Goal: Information Seeking & Learning: Learn about a topic

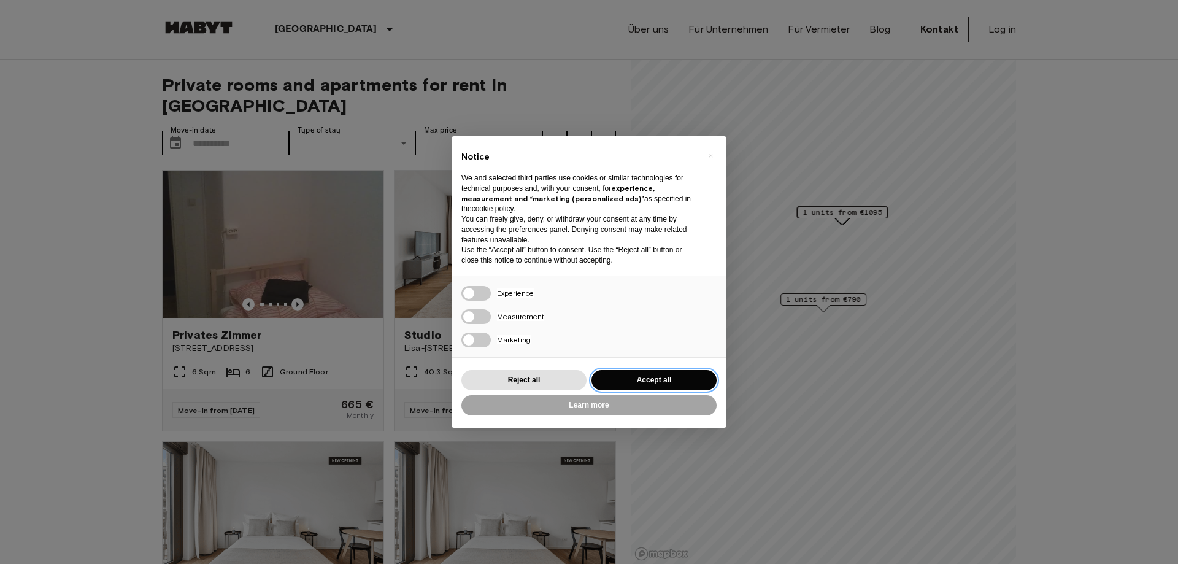
click at [686, 373] on button "Accept all" at bounding box center [654, 380] width 125 height 20
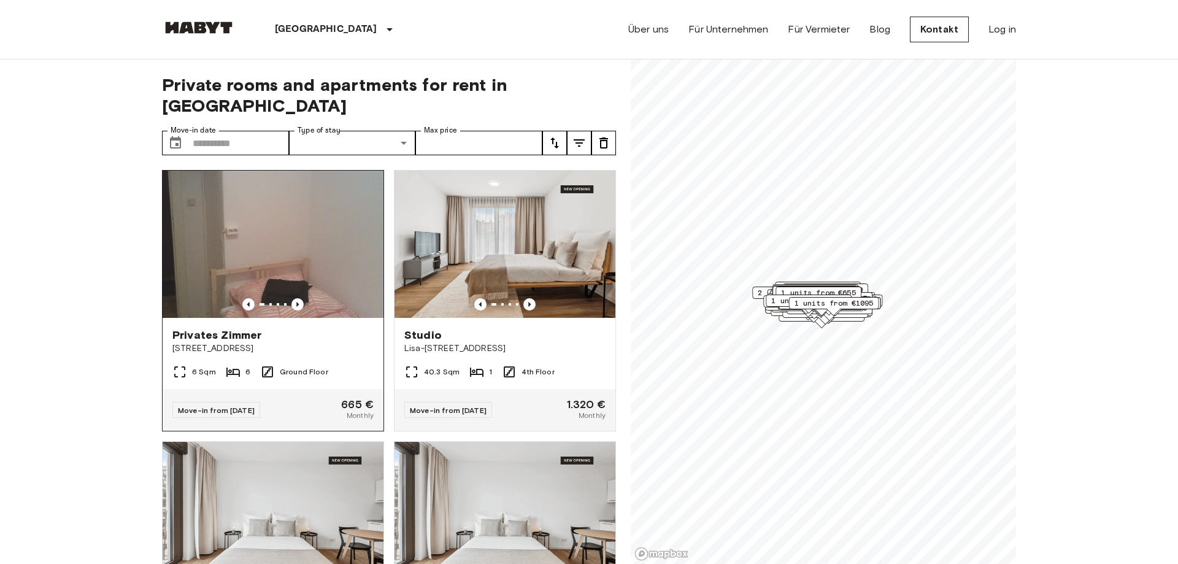
scroll to position [70, 0]
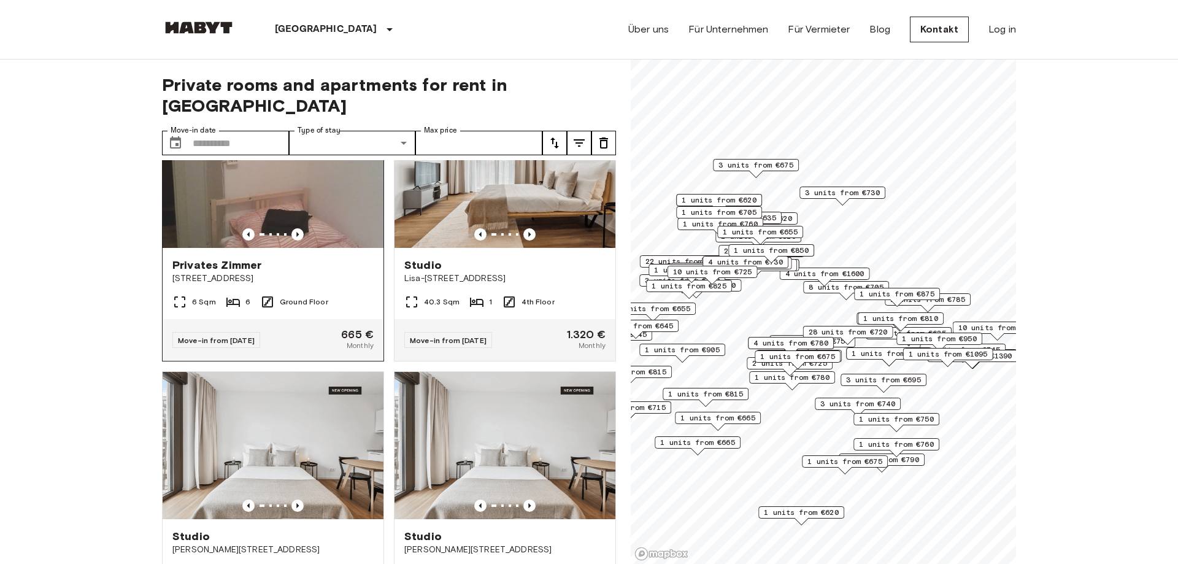
click at [341, 272] on div "Privates [PERSON_NAME] [STREET_ADDRESS]" at bounding box center [273, 271] width 221 height 47
click at [902, 420] on span "1 units from €750" at bounding box center [896, 419] width 75 height 11
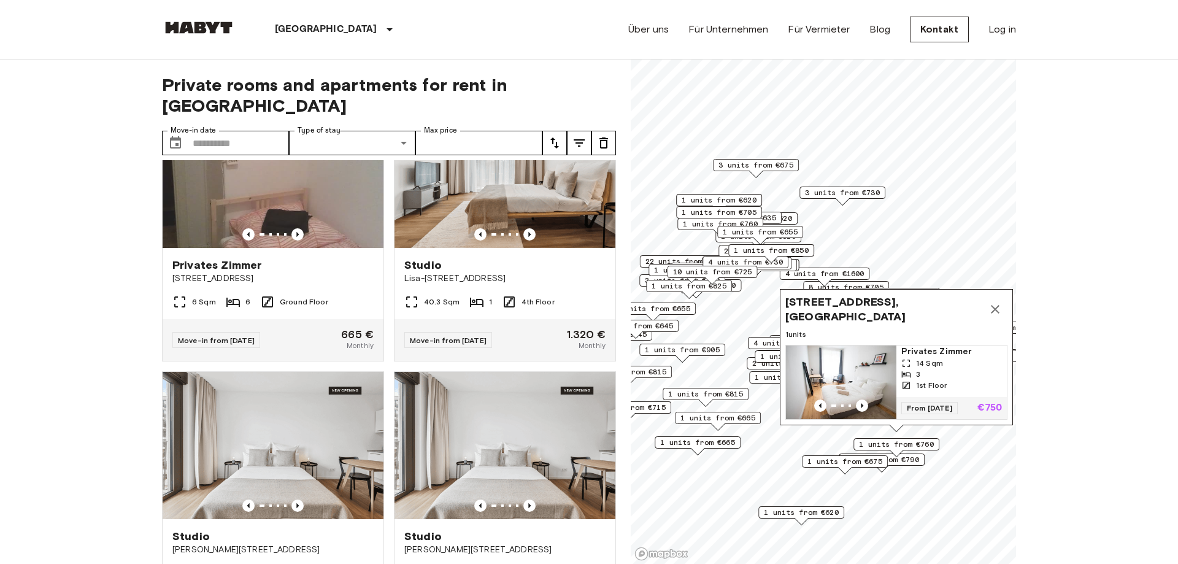
click at [848, 365] on img "Map marker" at bounding box center [841, 383] width 110 height 74
click at [757, 247] on span "1 units from €850" at bounding box center [771, 250] width 75 height 11
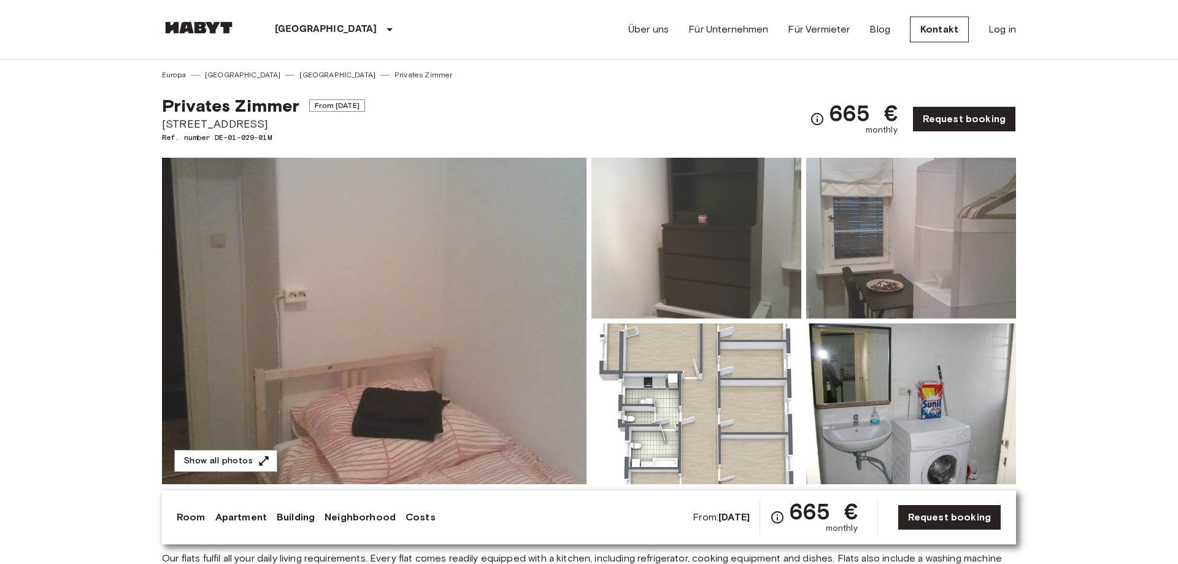
click at [919, 242] on img at bounding box center [912, 238] width 210 height 161
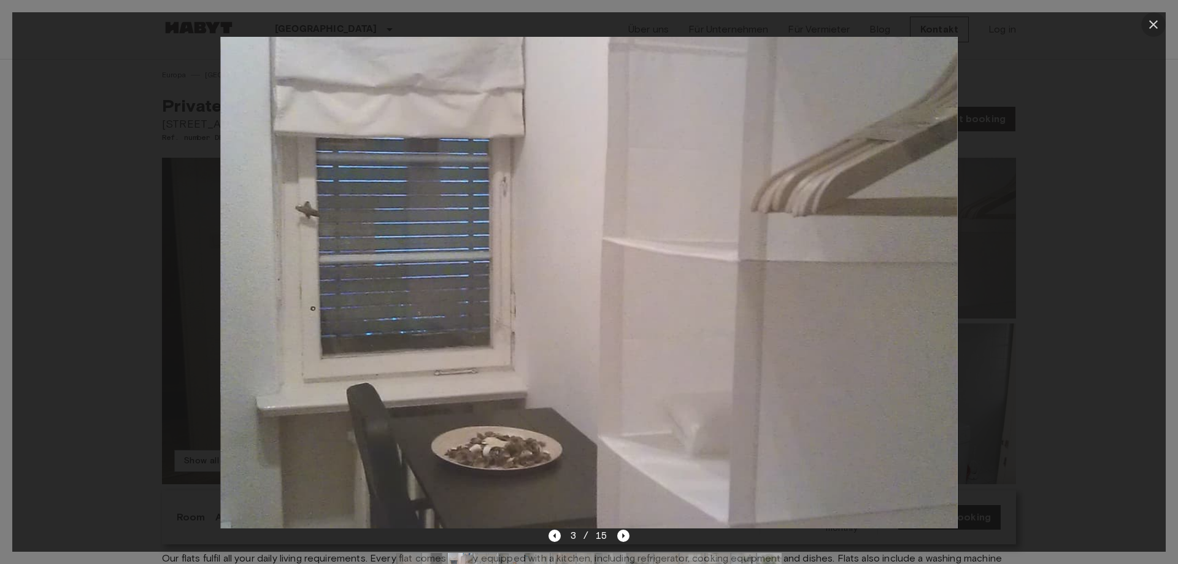
click at [1155, 22] on icon "button" at bounding box center [1154, 24] width 15 height 15
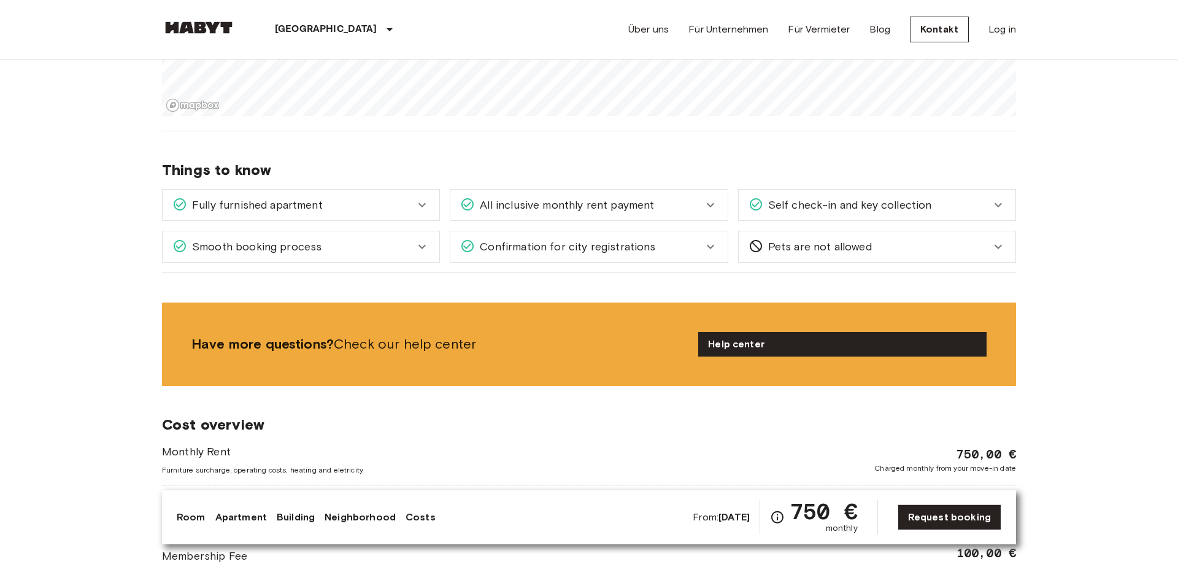
scroll to position [1127, 0]
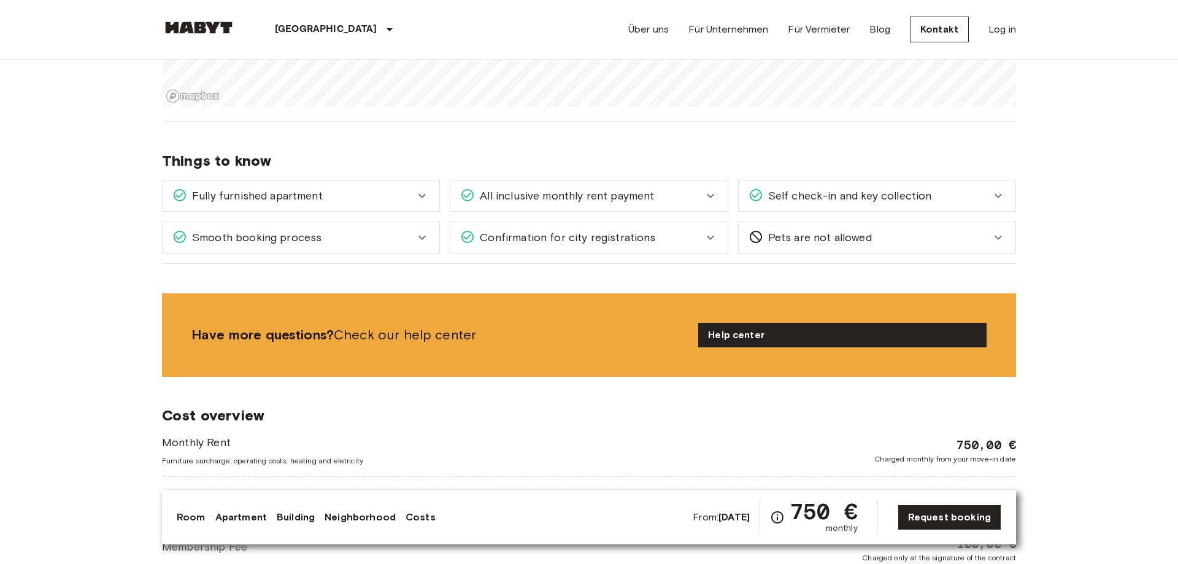
click at [235, 518] on link "Apartment" at bounding box center [241, 517] width 52 height 15
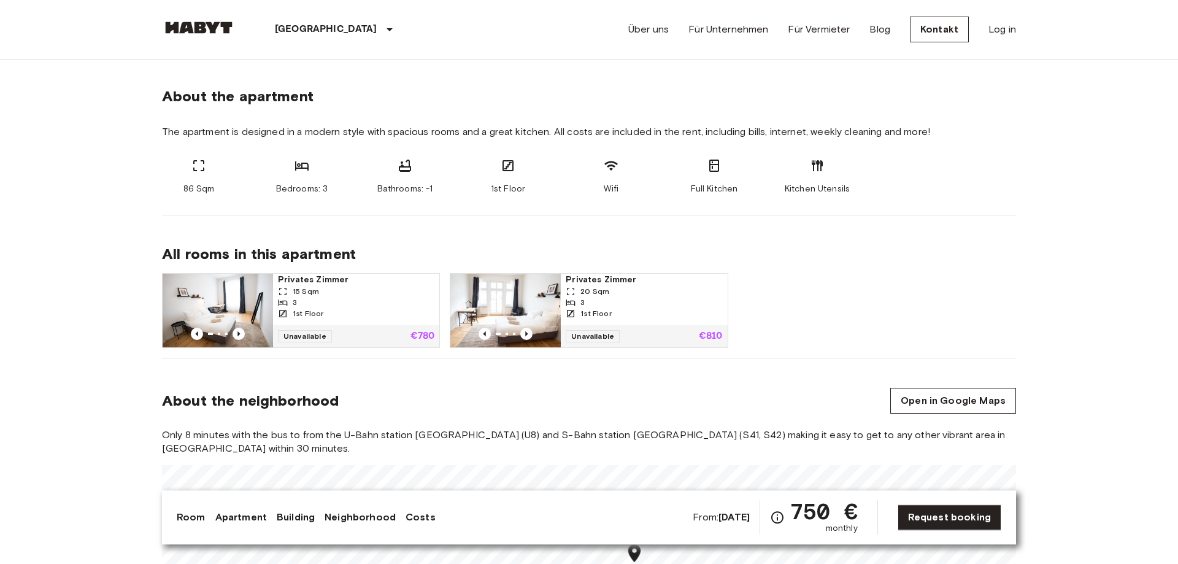
scroll to position [583, 0]
click at [312, 518] on div "Room Apartment Building Neighborhood Costs" at bounding box center [306, 517] width 259 height 15
click at [297, 517] on link "Building" at bounding box center [296, 517] width 38 height 15
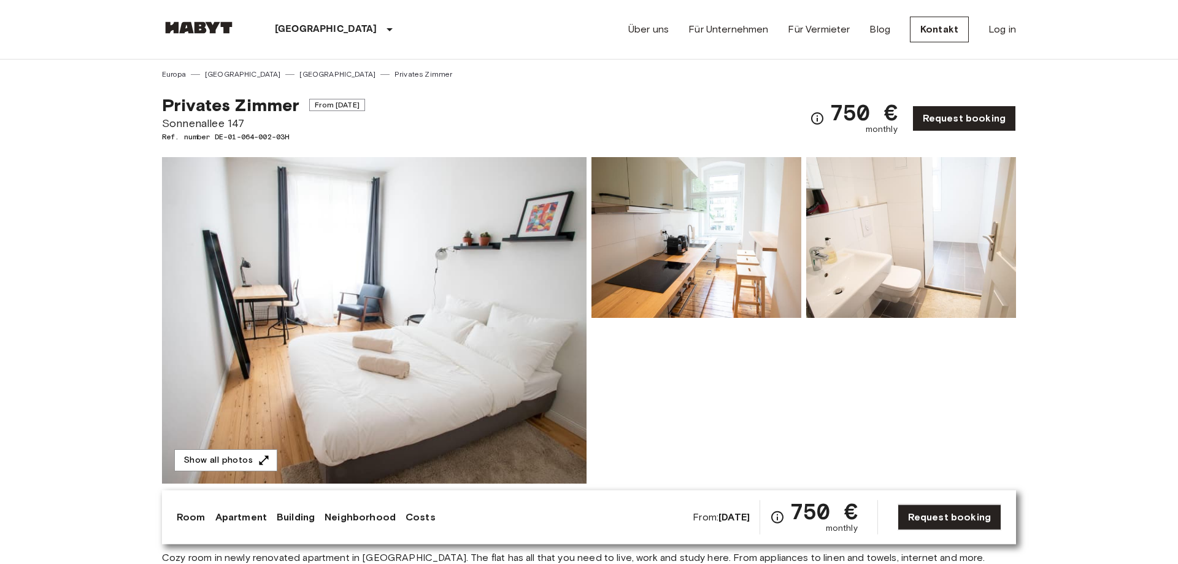
scroll to position [0, 0]
click at [190, 514] on link "Room" at bounding box center [191, 517] width 29 height 15
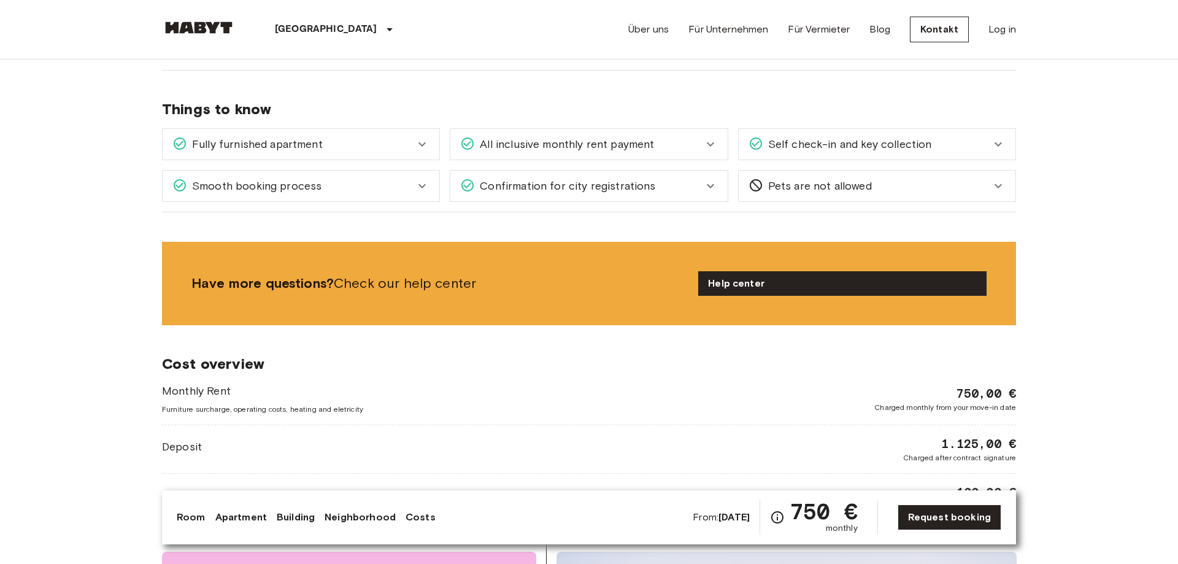
scroll to position [1177, 0]
